Goal: Task Accomplishment & Management: Complete application form

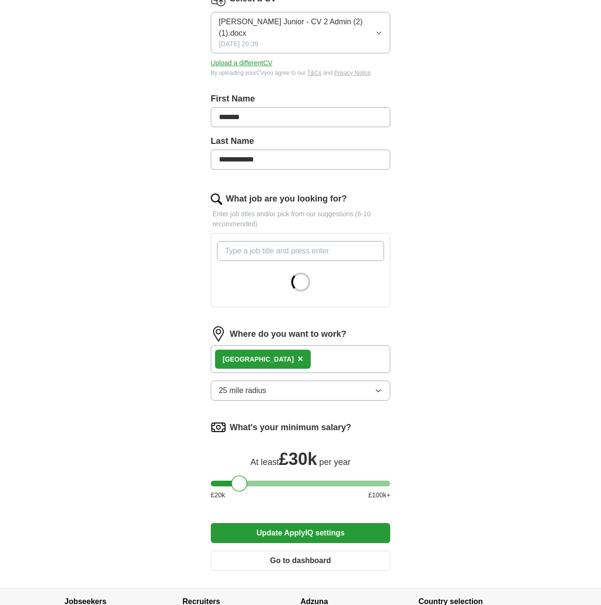
scroll to position [1, 0]
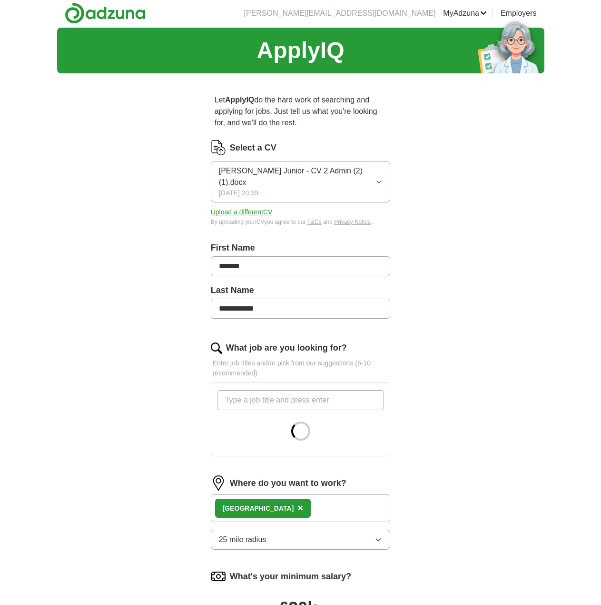
click at [280, 403] on input "What job are you looking for?" at bounding box center [301, 400] width 168 height 20
type input "graduate"
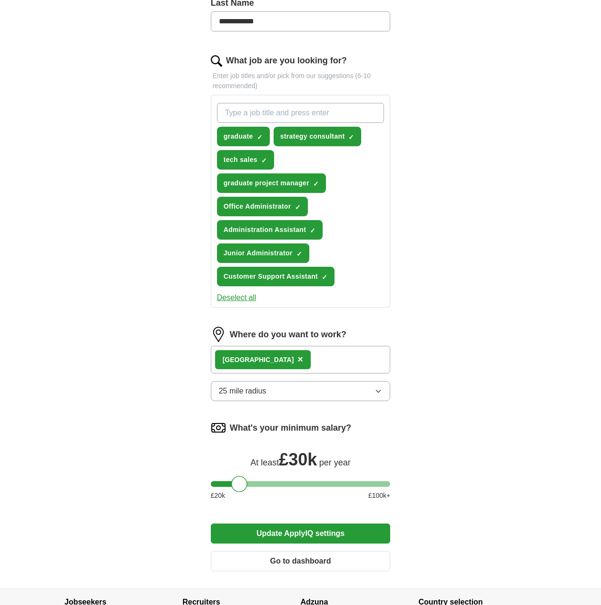
scroll to position [287, 0]
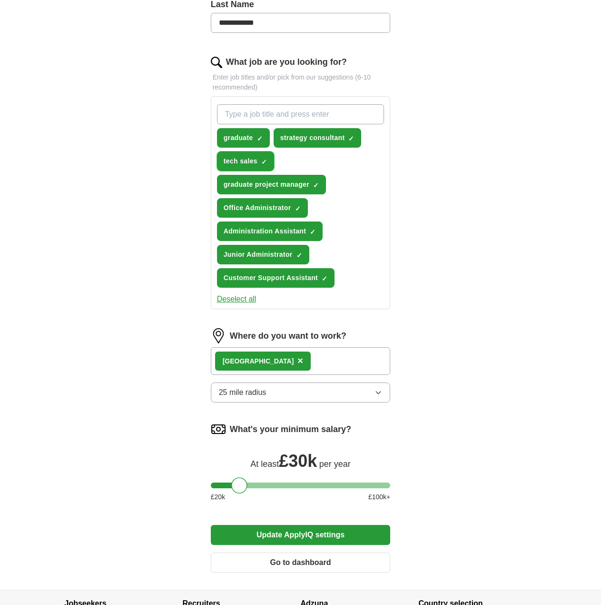
click at [259, 158] on button "tech sales ✓ ×" at bounding box center [245, 161] width 57 height 20
click at [256, 113] on input "What job are you looking for?" at bounding box center [301, 114] width 168 height 20
type input "graduate sales"
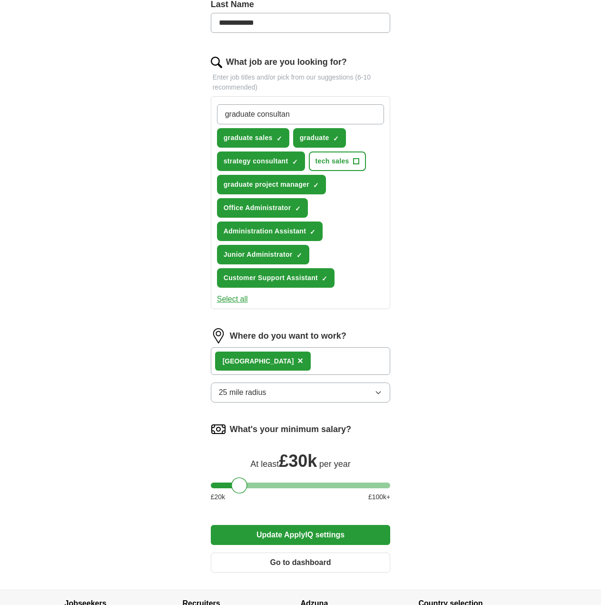
type input "graduate consultant"
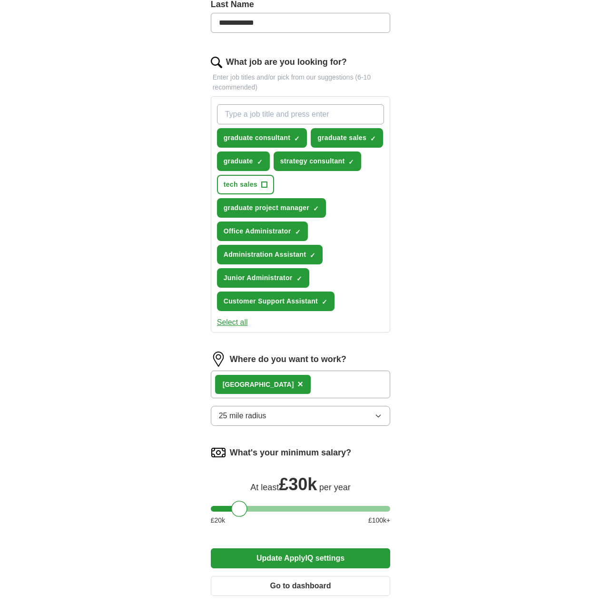
paste input "Graduate SaaS Sales Development Representative"
type input "Graduate Sales Development Representative"
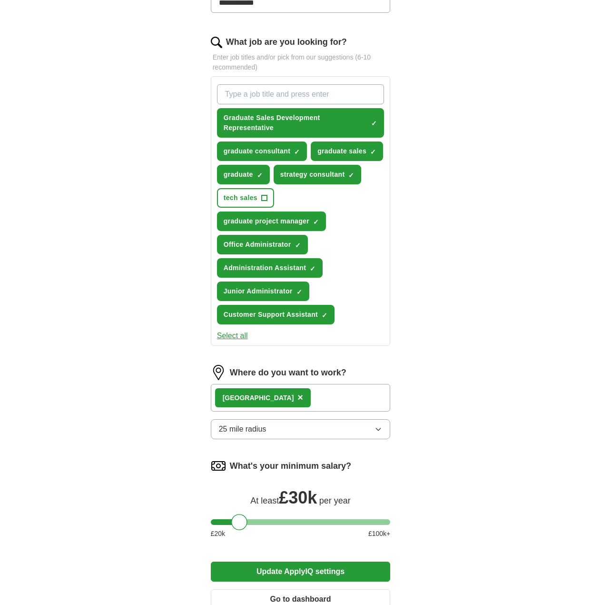
scroll to position [335, 0]
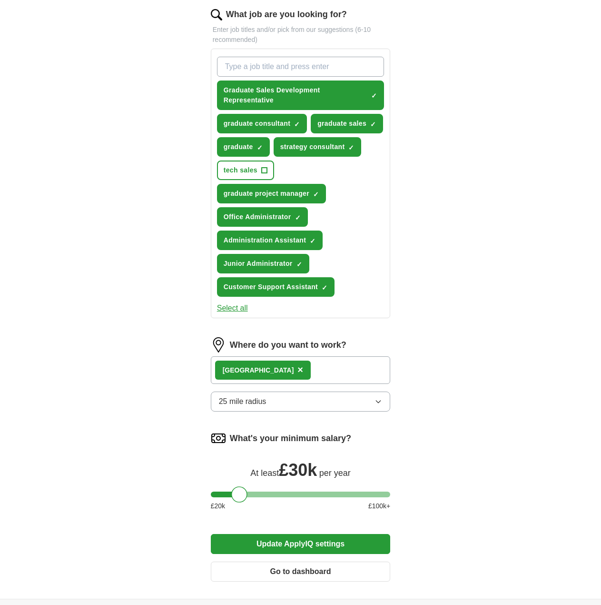
click at [282, 539] on button "Update ApplyIQ settings" at bounding box center [301, 544] width 180 height 20
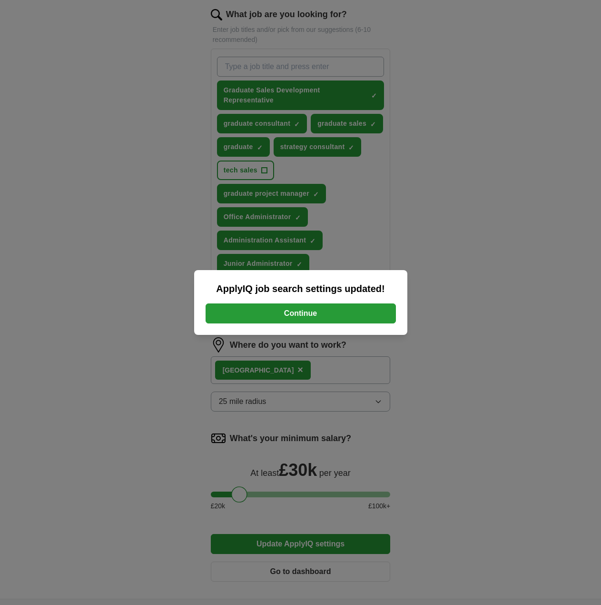
click at [308, 317] on button "Continue" at bounding box center [301, 313] width 190 height 20
